Goal: Navigation & Orientation: Find specific page/section

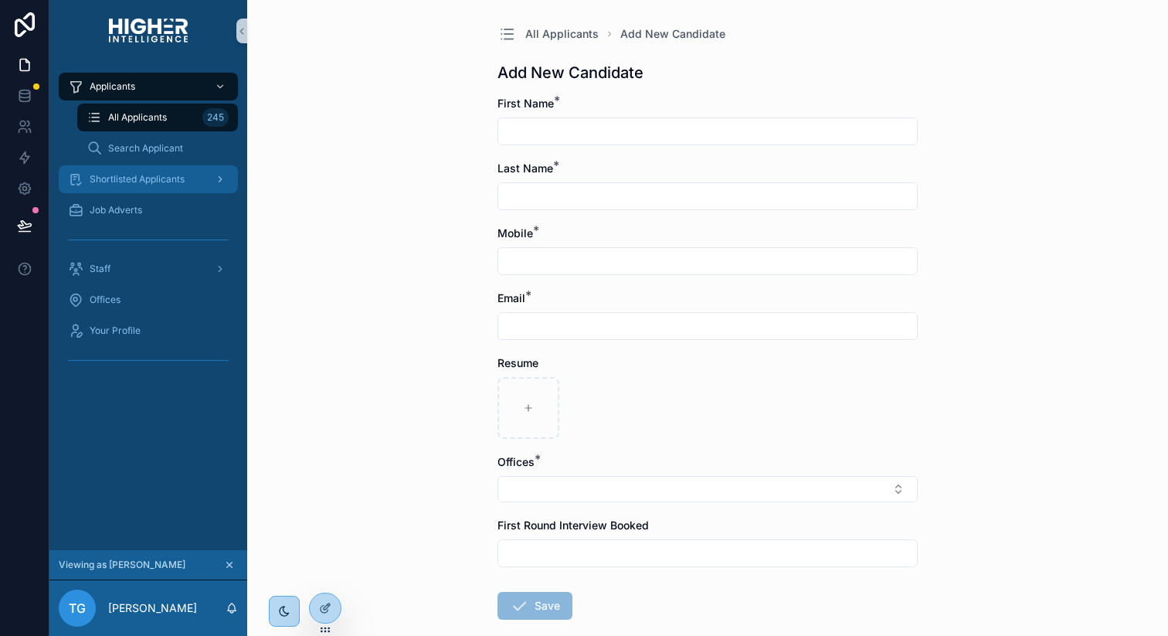
click at [124, 185] on span "Shortlisted Applicants" at bounding box center [137, 179] width 95 height 12
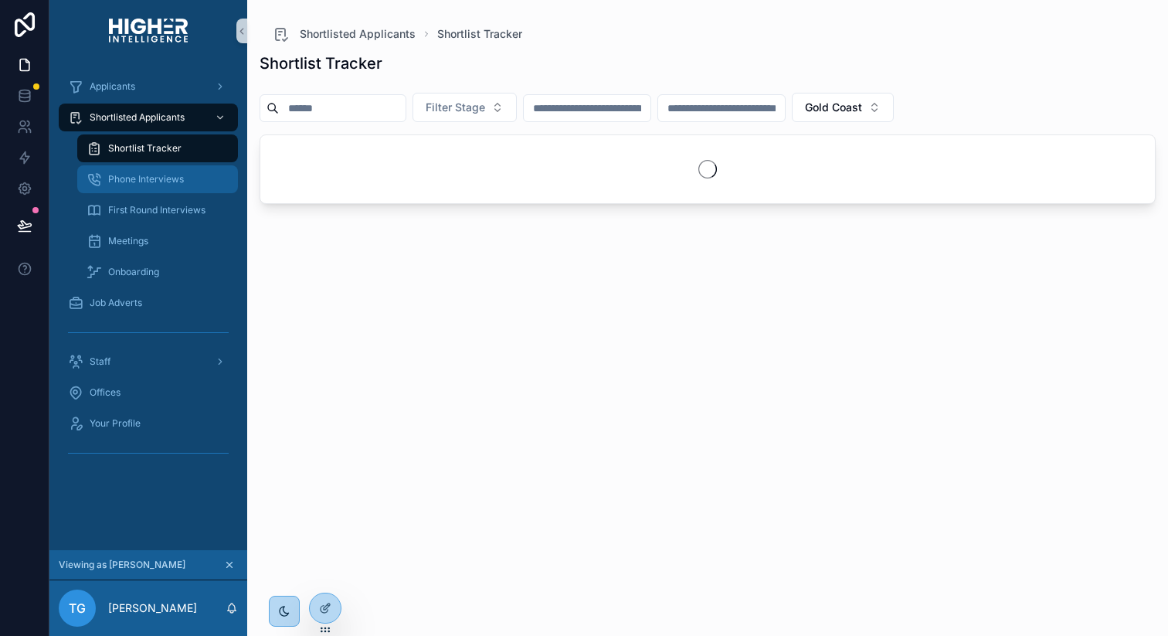
click at [175, 174] on span "Phone Interviews" at bounding box center [146, 179] width 76 height 12
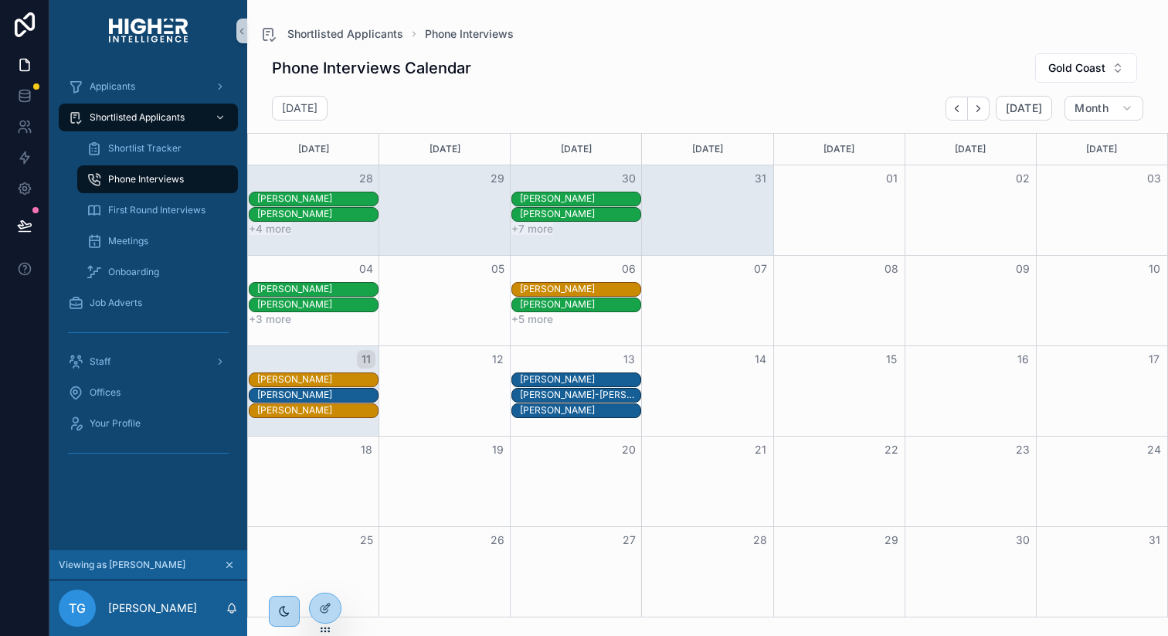
click at [368, 360] on button "11" at bounding box center [366, 359] width 19 height 19
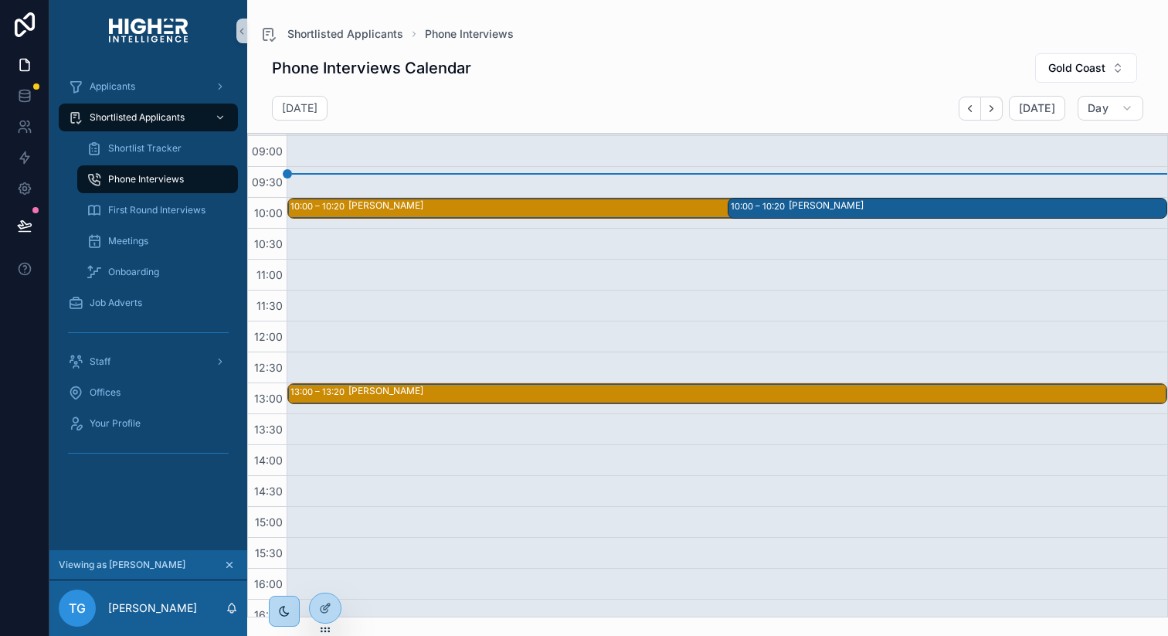
scroll to position [244, 0]
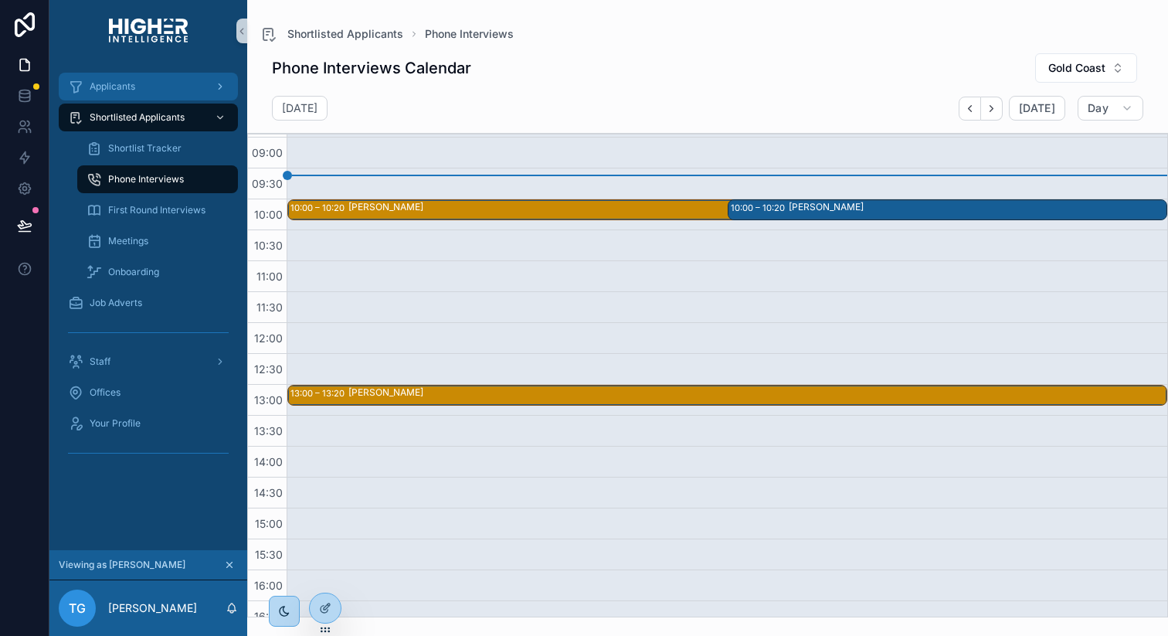
click at [144, 84] on div "Applicants" at bounding box center [148, 86] width 161 height 25
